Goal: Check status: Check status

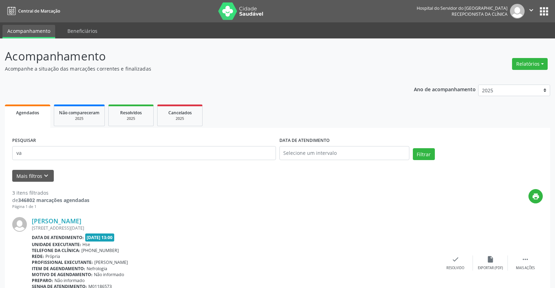
type input "v"
type input "05636751443"
click at [299, 150] on input "text" at bounding box center [345, 153] width 130 height 14
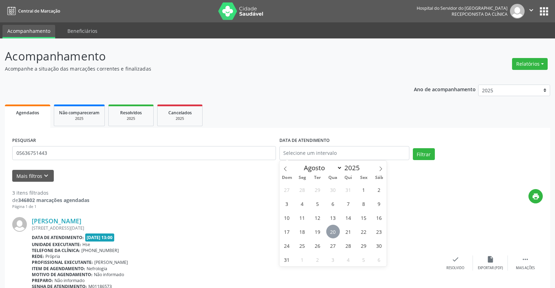
click at [332, 229] on span "20" at bounding box center [333, 232] width 14 height 14
type input "[DATE]"
click at [332, 229] on span "20" at bounding box center [333, 232] width 14 height 14
select select "7"
drag, startPoint x: 313, startPoint y: 151, endPoint x: 244, endPoint y: 166, distance: 70.4
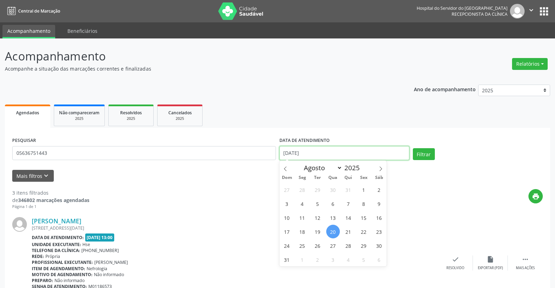
click at [244, 166] on form "PESQUISAR 05636751443 DATA DE ATENDIMENTO [DATE] Filtrar UNIDADE EXECUTANTE Sel…" at bounding box center [277, 158] width 531 height 46
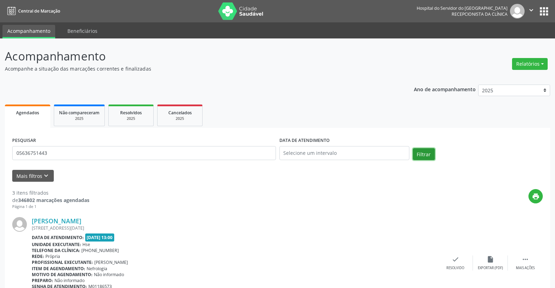
click at [423, 152] on button "Filtrar" at bounding box center [424, 154] width 22 height 12
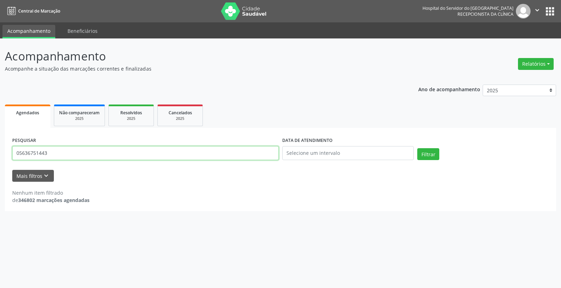
click at [58, 153] on input "05636751443" at bounding box center [145, 153] width 266 height 14
type input "0"
type input "[PERSON_NAME] de [PERSON_NAME]"
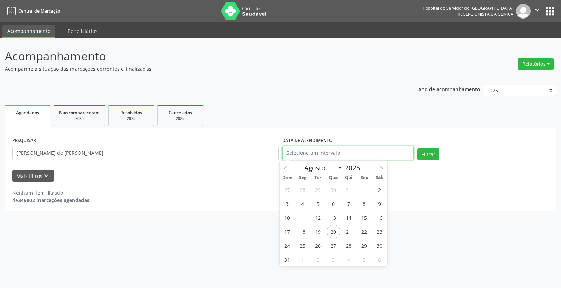
click at [315, 150] on input "text" at bounding box center [347, 153] width 131 height 14
click at [333, 230] on span "20" at bounding box center [333, 232] width 14 height 14
type input "[DATE]"
click at [333, 230] on span "20" at bounding box center [333, 232] width 14 height 14
select select "7"
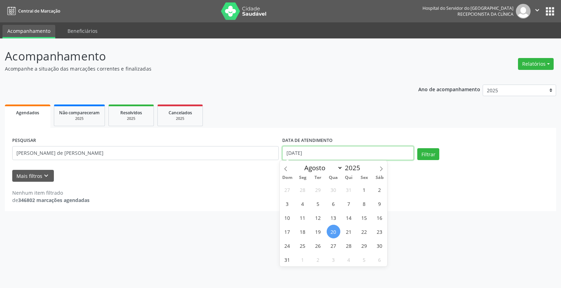
drag, startPoint x: 316, startPoint y: 151, endPoint x: 244, endPoint y: 156, distance: 71.9
click at [249, 158] on div "PESQUISAR [PERSON_NAME] de lucena DATA DE ATENDIMENTO [DATE] Filtrar" at bounding box center [280, 150] width 540 height 30
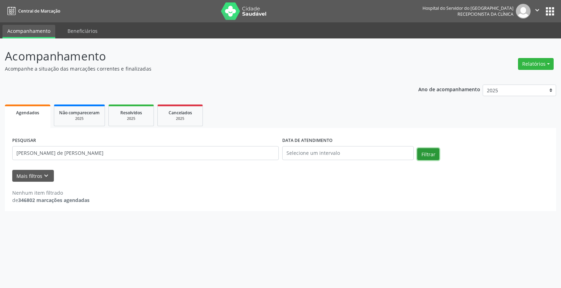
click at [422, 152] on button "Filtrar" at bounding box center [428, 154] width 22 height 12
click at [96, 155] on input "[PERSON_NAME] de [PERSON_NAME]" at bounding box center [145, 153] width 266 height 14
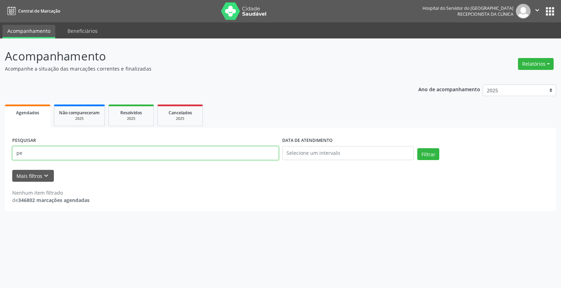
type input "p"
click at [79, 151] on input "text" at bounding box center [145, 153] width 266 height 14
click at [81, 151] on input "text" at bounding box center [145, 153] width 266 height 14
type input "01282603434"
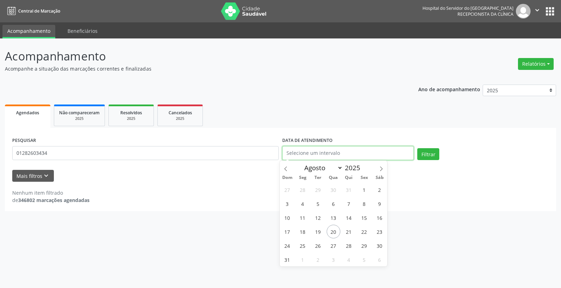
click at [307, 154] on input "text" at bounding box center [347, 153] width 131 height 14
click at [335, 229] on span "20" at bounding box center [333, 232] width 14 height 14
type input "[DATE]"
click at [335, 229] on span "20" at bounding box center [333, 232] width 14 height 14
drag, startPoint x: 317, startPoint y: 151, endPoint x: 267, endPoint y: 151, distance: 50.0
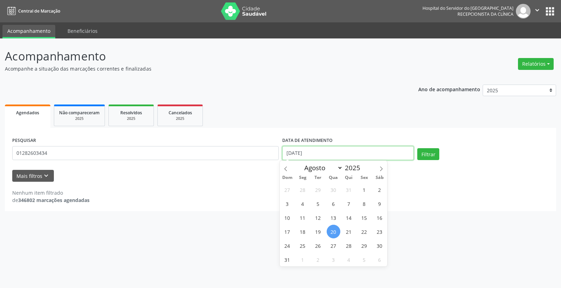
click at [268, 151] on div "PESQUISAR 01282603434 DATA DE ATENDIMENTO [DATE] Filtrar" at bounding box center [280, 150] width 540 height 30
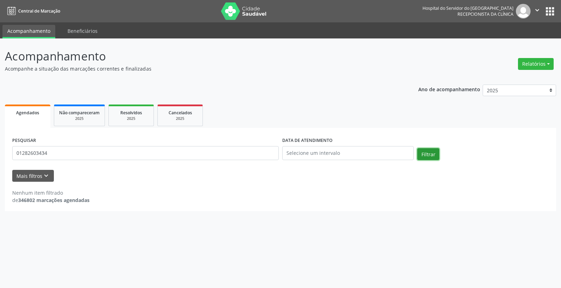
click at [422, 153] on button "Filtrar" at bounding box center [428, 154] width 22 height 12
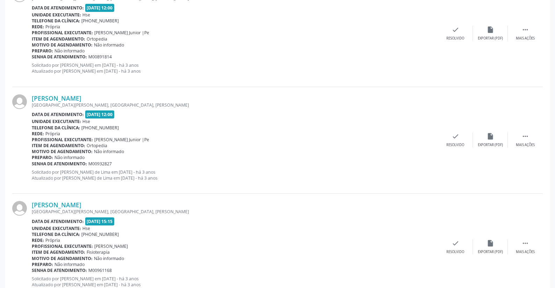
scroll to position [76, 0]
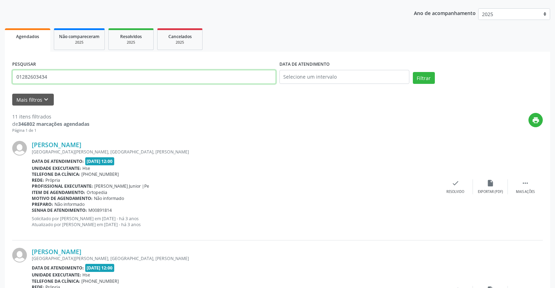
click at [58, 76] on input "01282603434" at bounding box center [144, 77] width 264 height 14
type input "0"
type input "29221609472"
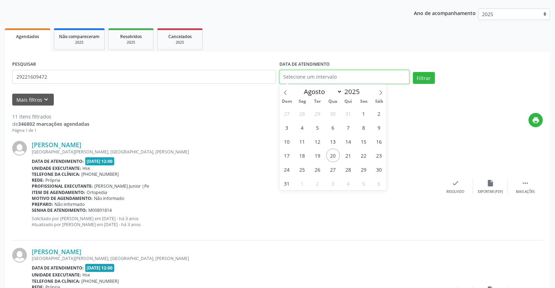
click at [319, 75] on input "text" at bounding box center [345, 77] width 130 height 14
click at [334, 156] on span "20" at bounding box center [333, 156] width 14 height 14
type input "[DATE]"
click at [334, 156] on span "20" at bounding box center [333, 156] width 14 height 14
select select "7"
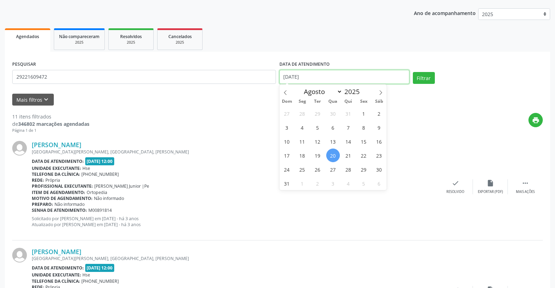
drag, startPoint x: 314, startPoint y: 75, endPoint x: 264, endPoint y: 74, distance: 49.6
click at [265, 74] on div "PESQUISAR 29221609472 DATA DE ATENDIMENTO [DATE] Filtrar" at bounding box center [277, 74] width 534 height 30
click at [425, 77] on button "Filtrar" at bounding box center [424, 78] width 22 height 12
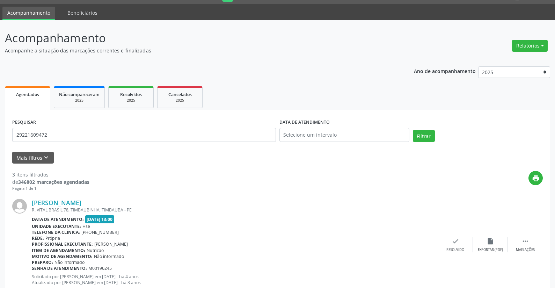
scroll to position [0, 0]
